Goal: Transaction & Acquisition: Purchase product/service

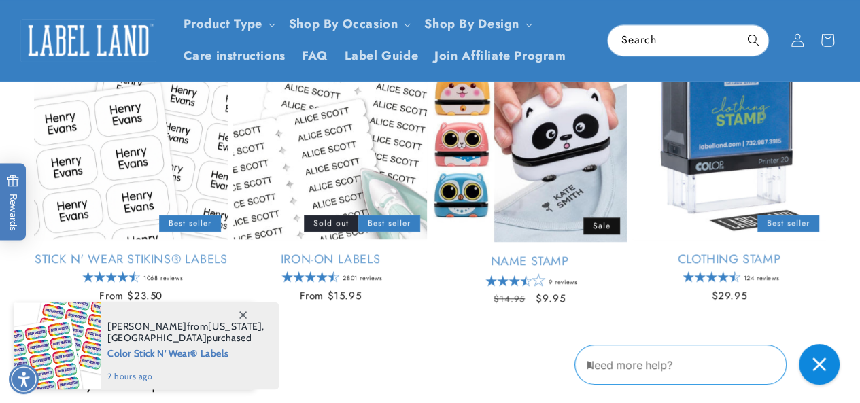
scroll to position [486, 0]
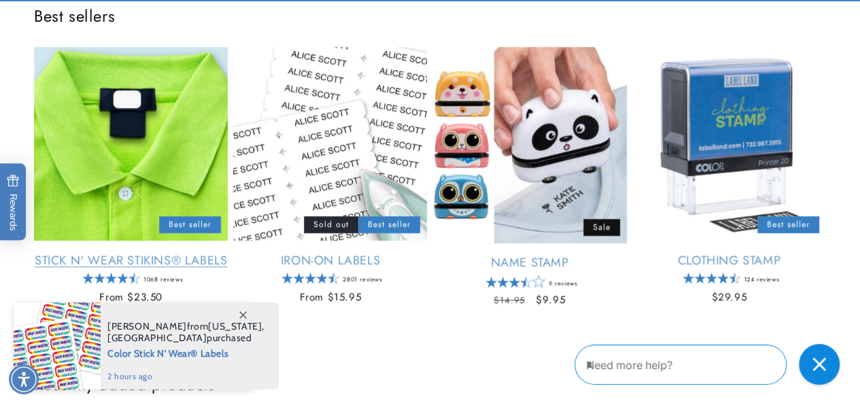
click at [152, 253] on link "Stick N' Wear Stikins® Labels" at bounding box center [131, 261] width 194 height 16
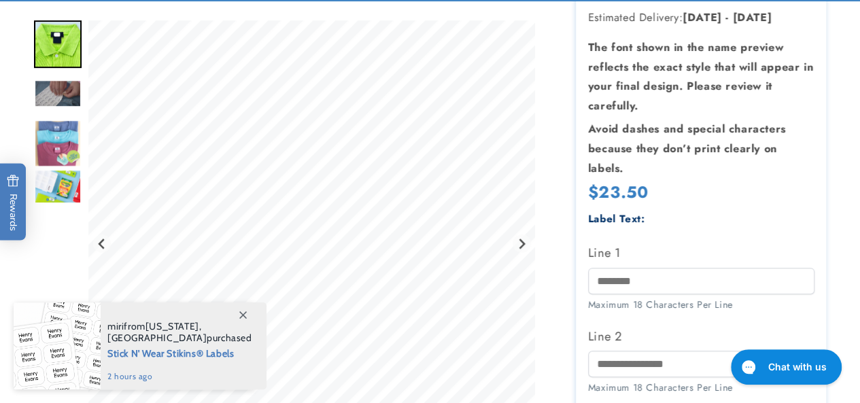
scroll to position [286, 0]
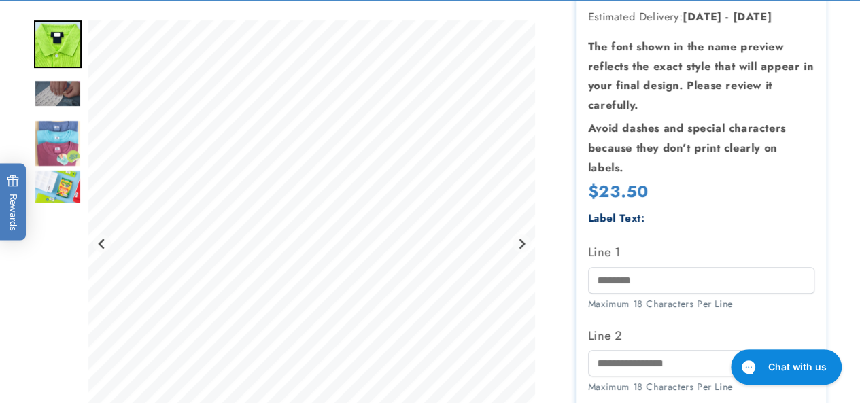
click at [52, 86] on img "Go to slide 3" at bounding box center [58, 94] width 48 height 28
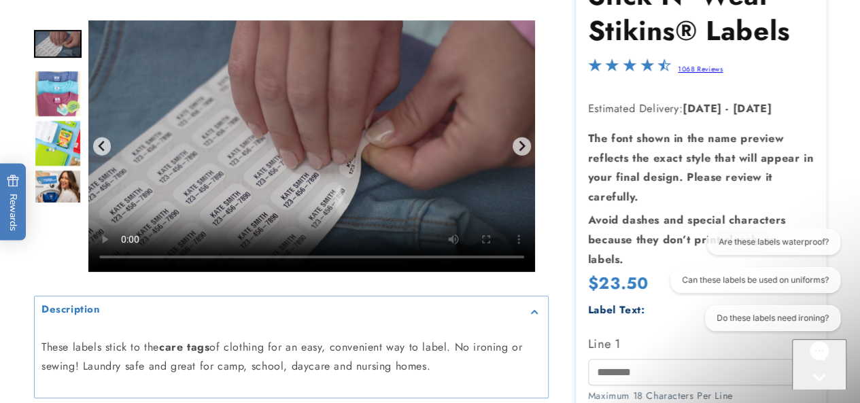
scroll to position [0, 0]
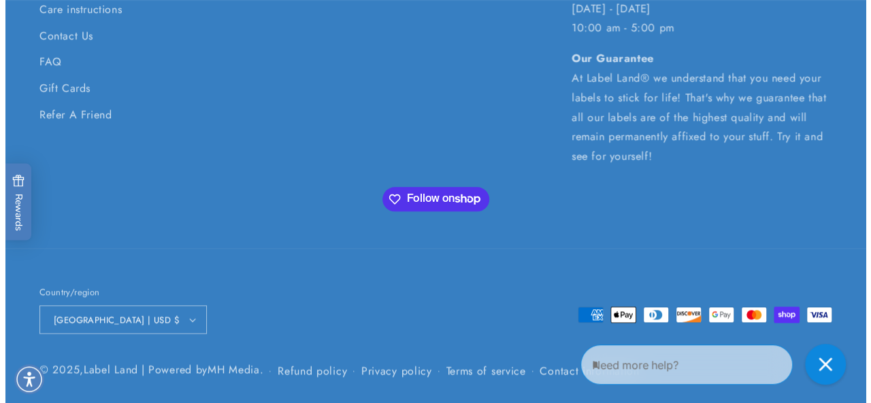
scroll to position [3277, 0]
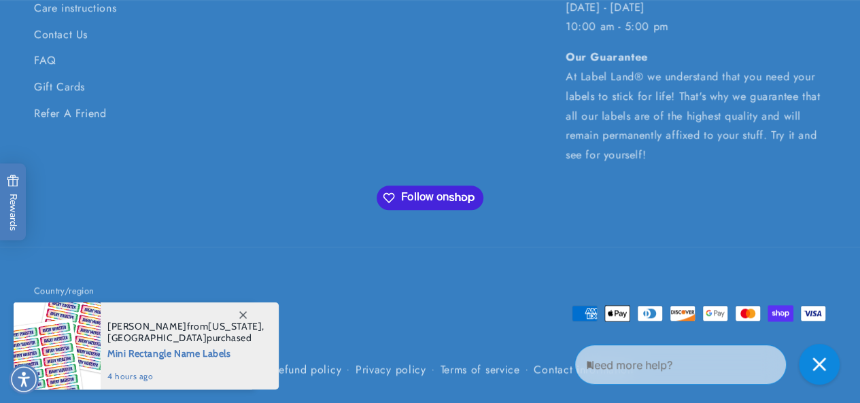
click at [407, 200] on span "Follow on Shop" at bounding box center [442, 198] width 82 height 12
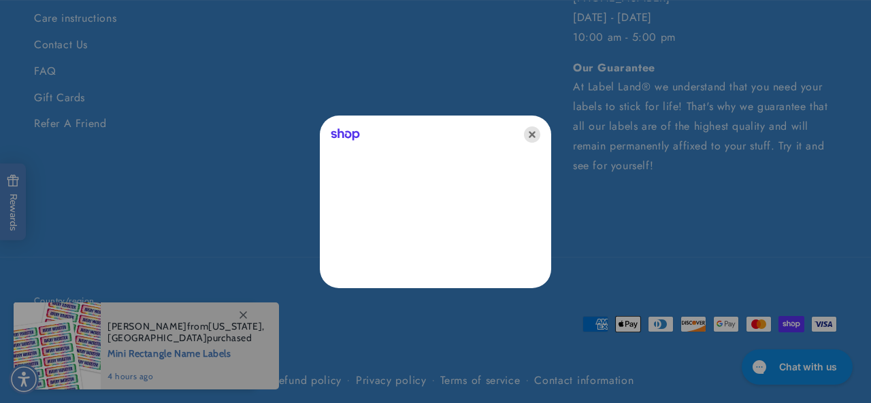
click at [539, 134] on icon "Close" at bounding box center [532, 135] width 16 height 16
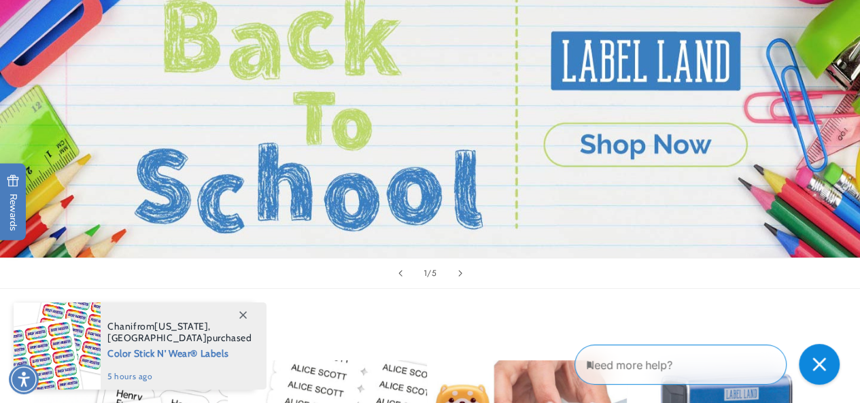
scroll to position [0, 0]
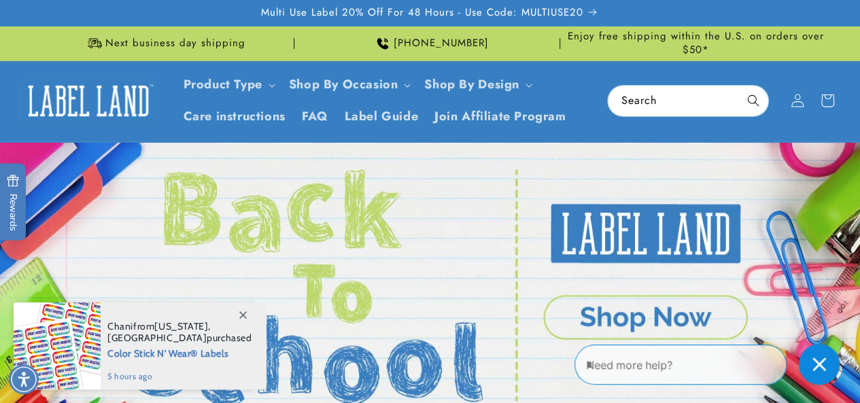
click at [641, 355] on div "Need more help?" at bounding box center [681, 365] width 212 height 40
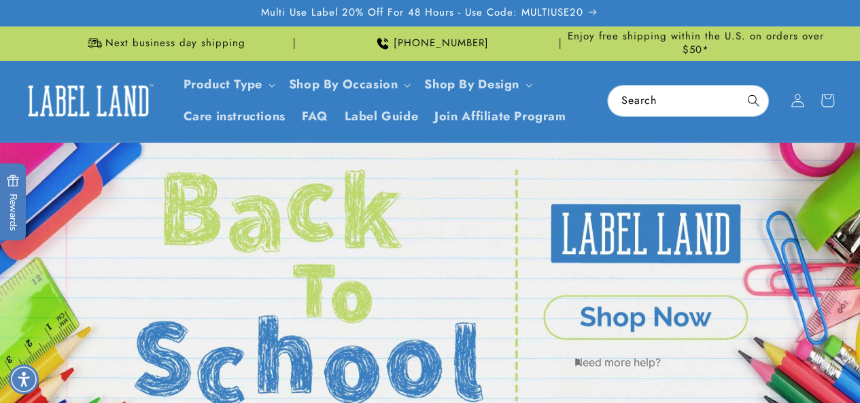
click at [641, 356] on textarea "Type your message here" at bounding box center [634, 362] width 119 height 16
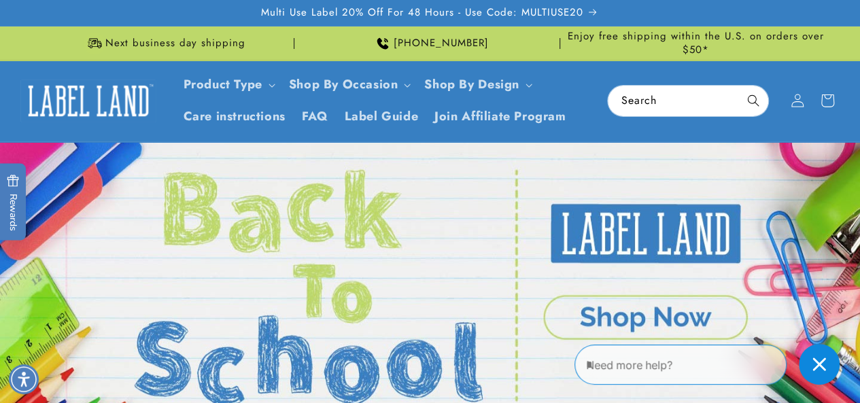
click at [597, 244] on link "Open this option" at bounding box center [430, 286] width 860 height 288
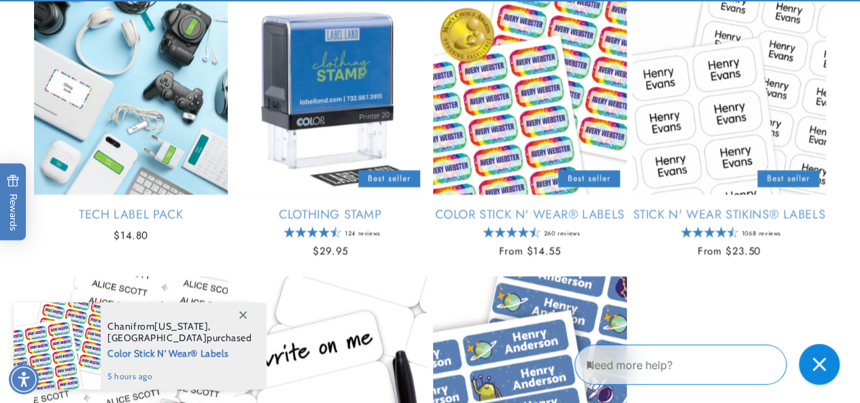
scroll to position [1390, 0]
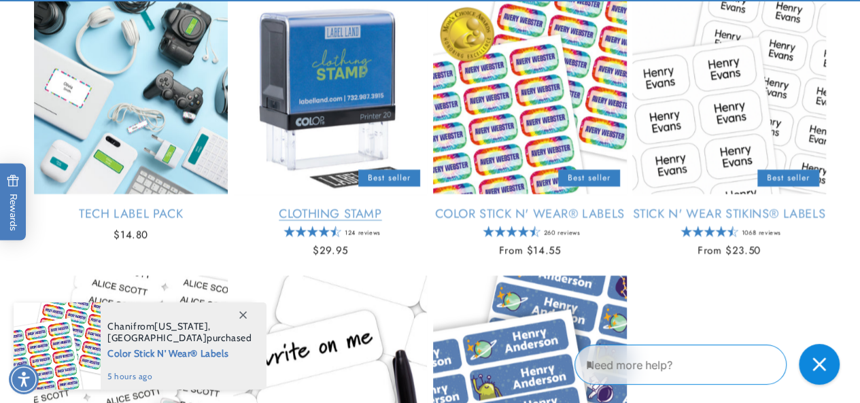
click at [395, 207] on link "Clothing Stamp" at bounding box center [330, 215] width 194 height 16
